Goal: Information Seeking & Learning: Learn about a topic

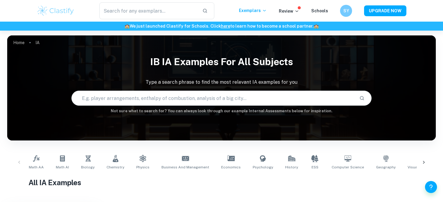
scroll to position [159, 0]
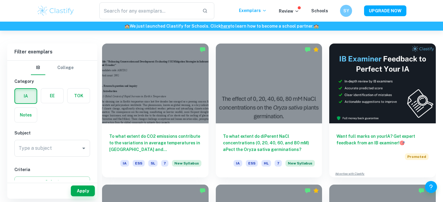
click at [62, 148] on input "Type a subject" at bounding box center [47, 148] width 61 height 11
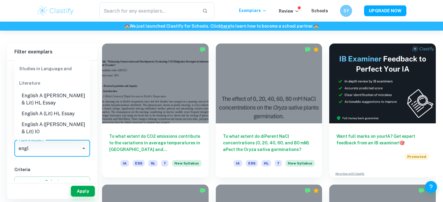
click at [73, 100] on li "English A ([PERSON_NAME] & Lit) HL Essay" at bounding box center [52, 99] width 76 height 18
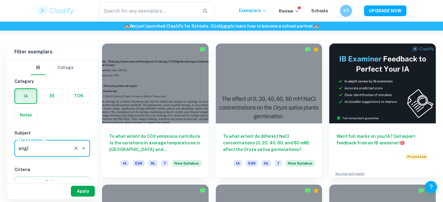
type input "English A ([PERSON_NAME] & Lit) HL Essay"
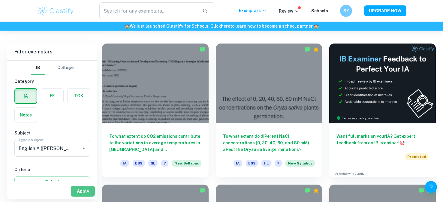
click at [82, 186] on button "Apply" at bounding box center [83, 191] width 24 height 11
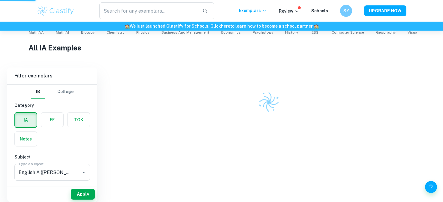
scroll to position [111, 0]
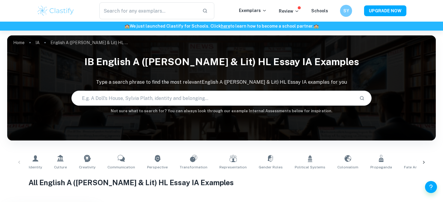
click at [154, 96] on input "text" at bounding box center [213, 98] width 283 height 17
type input "american dream"
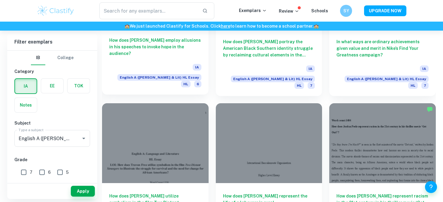
scroll to position [871, 0]
